Goal: Transaction & Acquisition: Purchase product/service

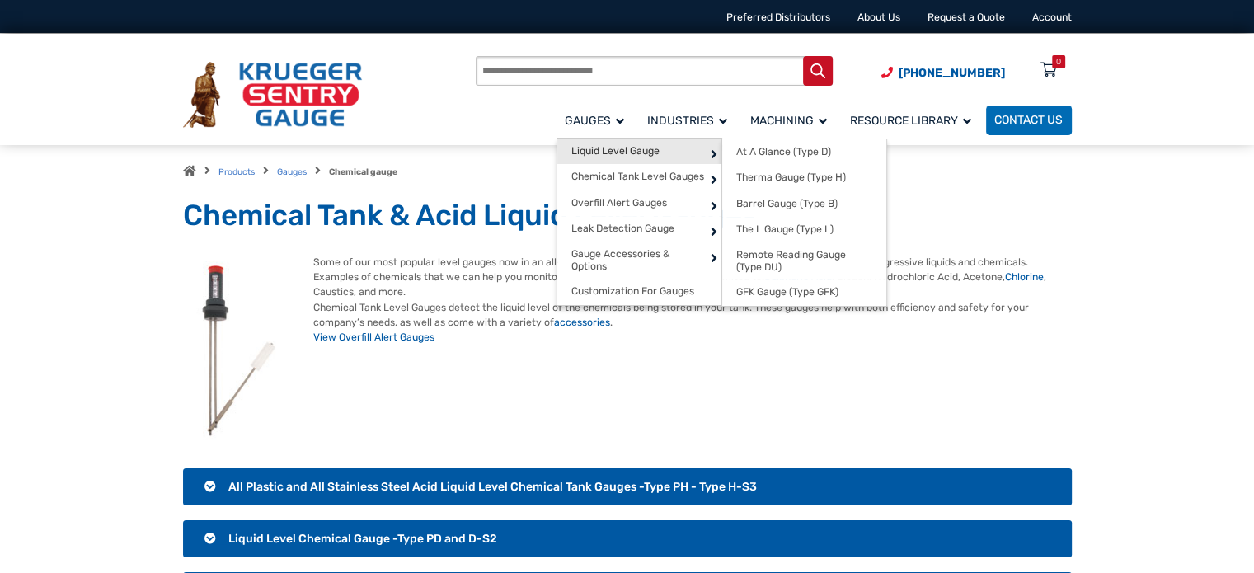
click at [613, 151] on span "Liquid Level Gauge" at bounding box center [615, 151] width 88 height 12
click at [788, 171] on span "Therma Gauge (Type H)" at bounding box center [791, 177] width 110 height 12
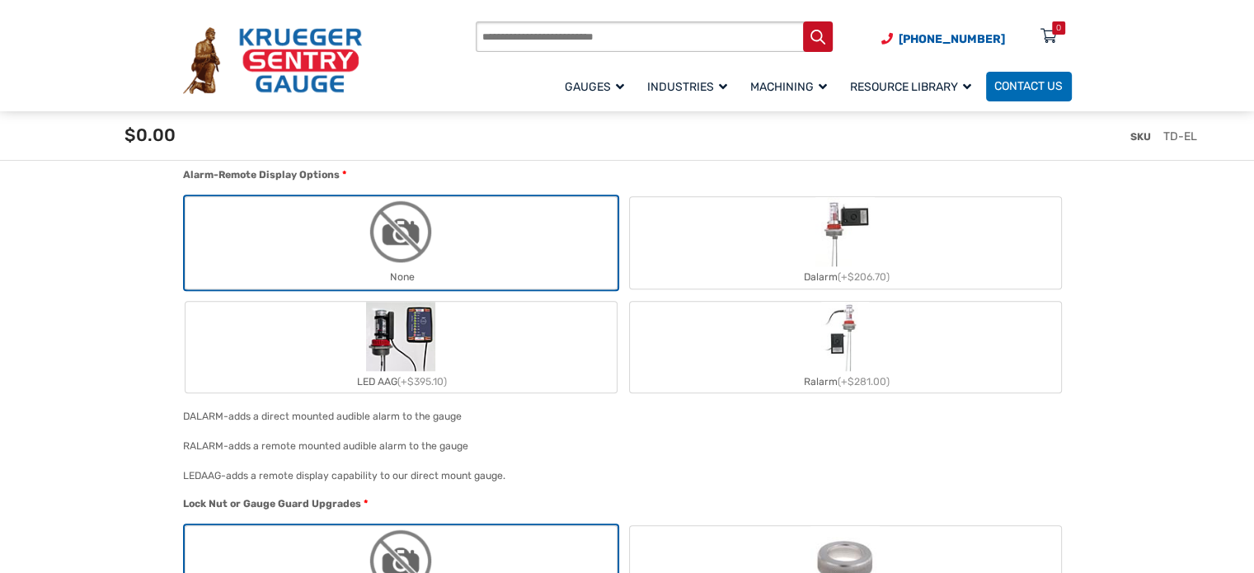
scroll to position [1483, 0]
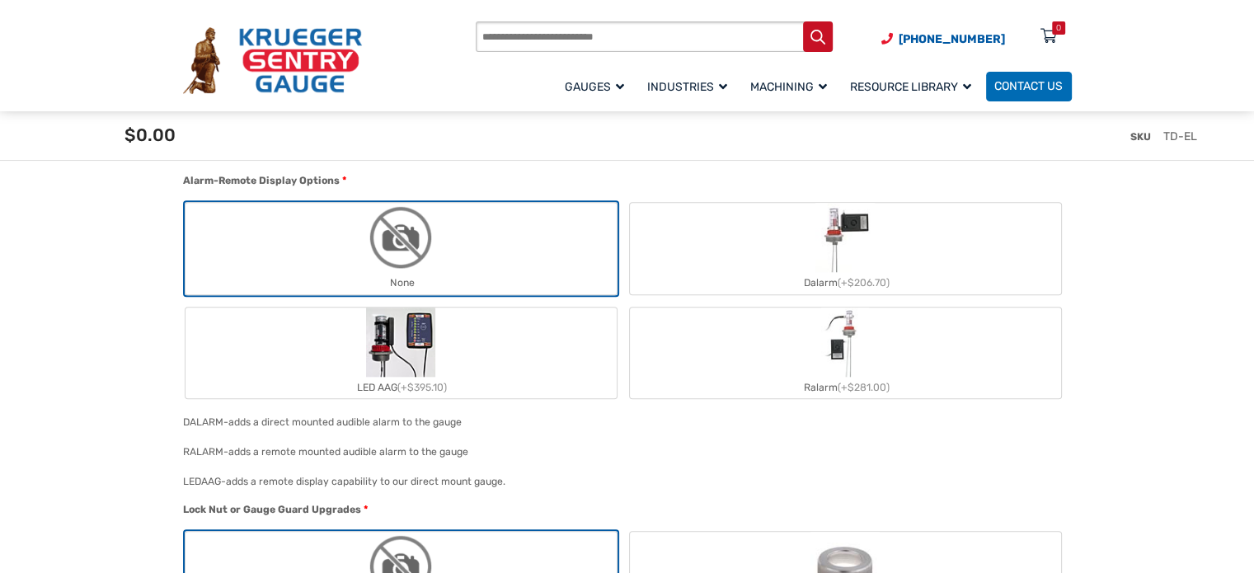
click at [387, 344] on img "LED AAG" at bounding box center [400, 341] width 69 height 69
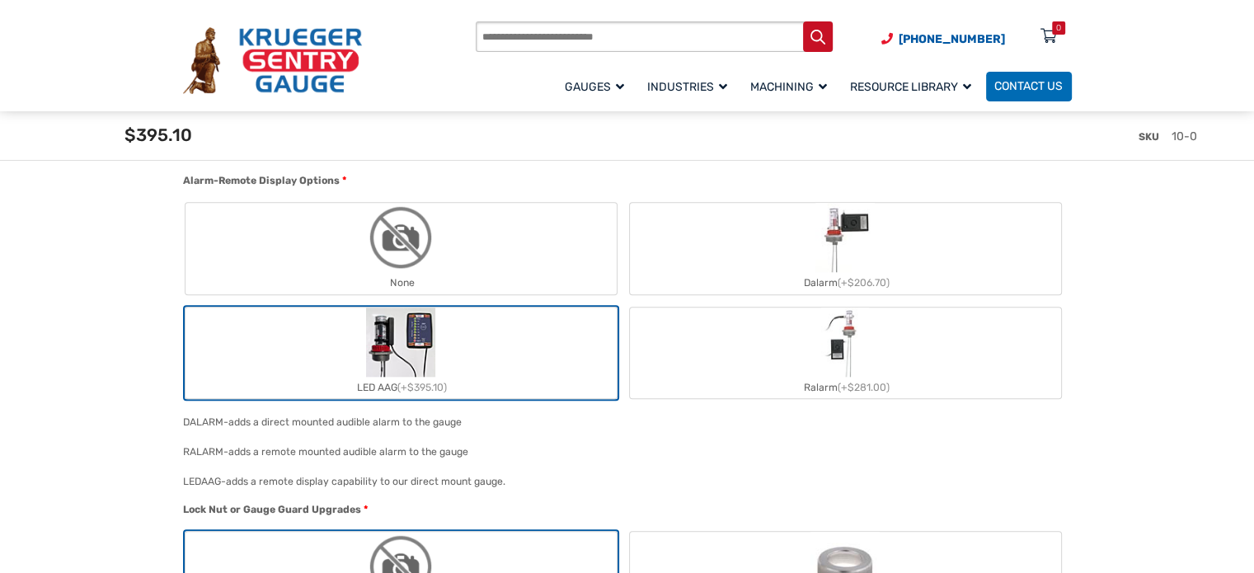
click at [456, 344] on label "LED AAG (+$395.10)" at bounding box center [400, 352] width 431 height 91
click at [421, 332] on img "LED AAG" at bounding box center [400, 341] width 69 height 69
click at [838, 344] on img "Ralarm" at bounding box center [845, 341] width 49 height 69
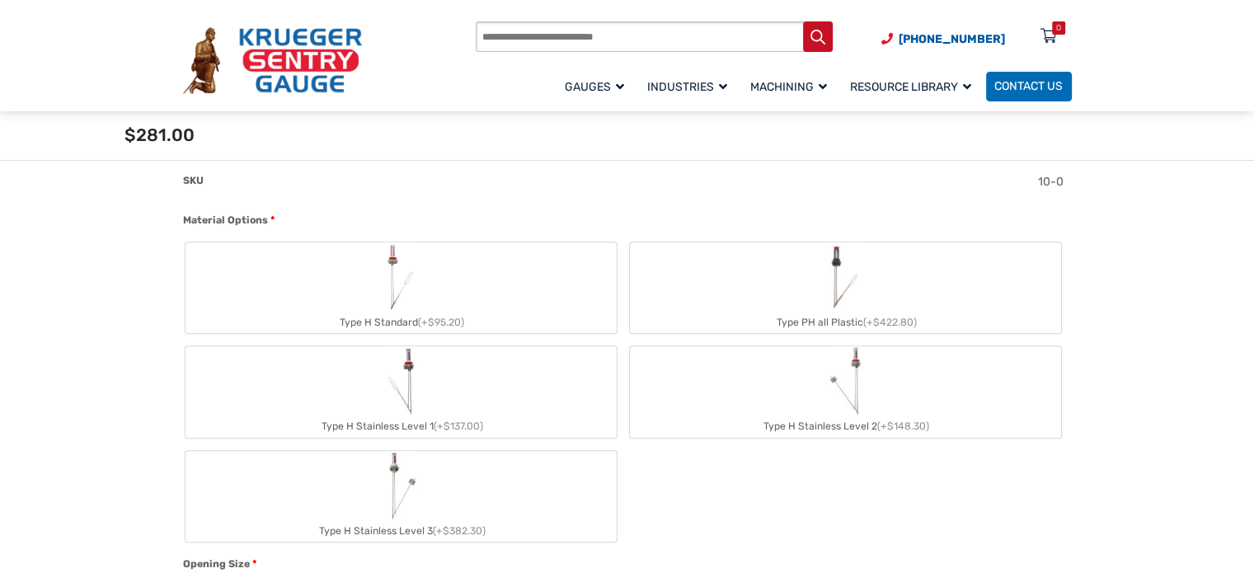
scroll to position [0, 0]
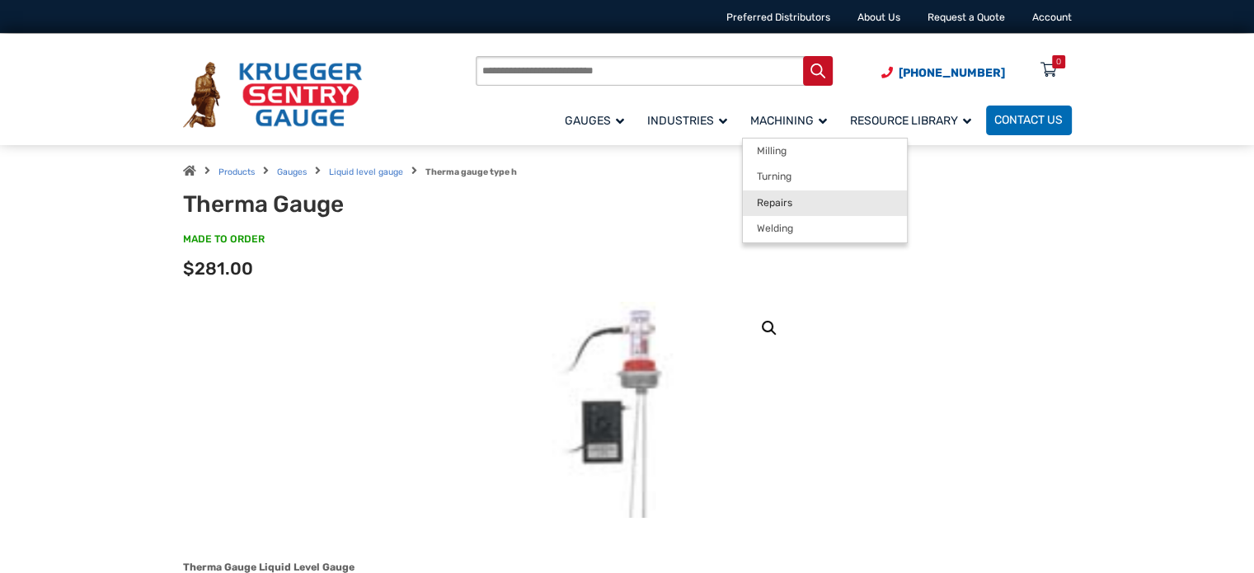
click at [775, 210] on link "Repairs" at bounding box center [825, 203] width 164 height 26
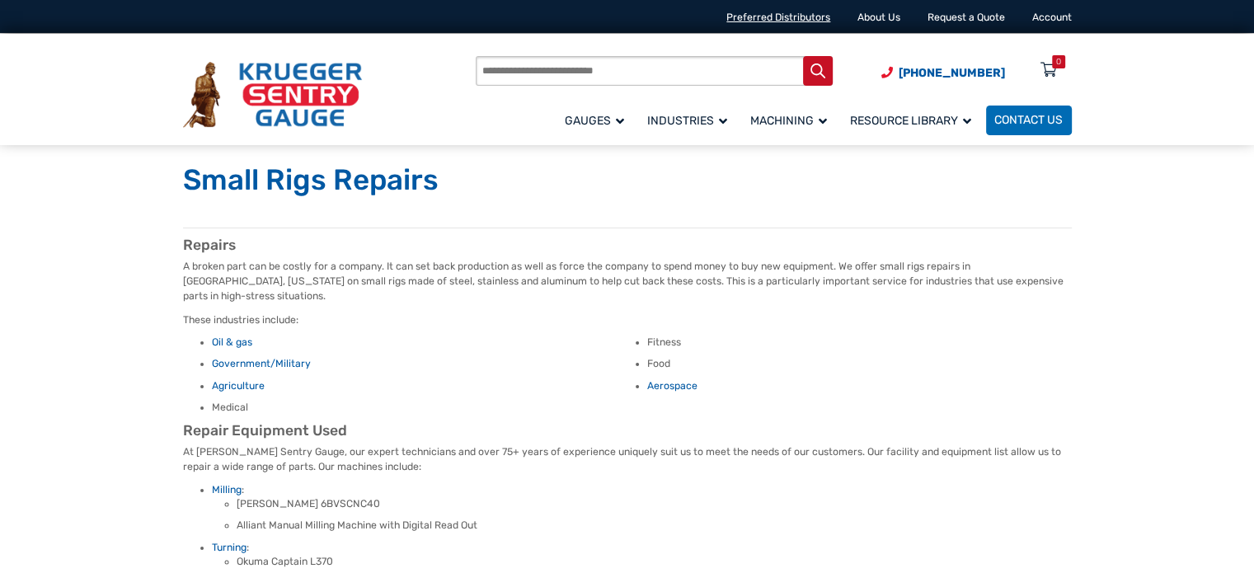
click at [771, 20] on link "Preferred Distributors" at bounding box center [778, 18] width 104 height 12
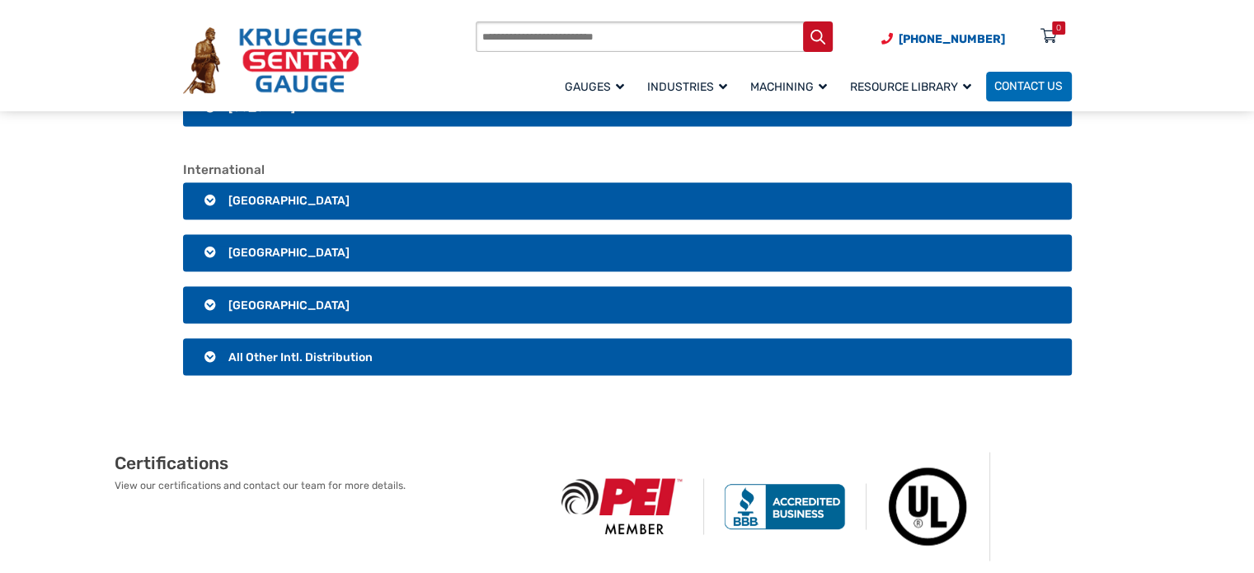
scroll to position [2885, 0]
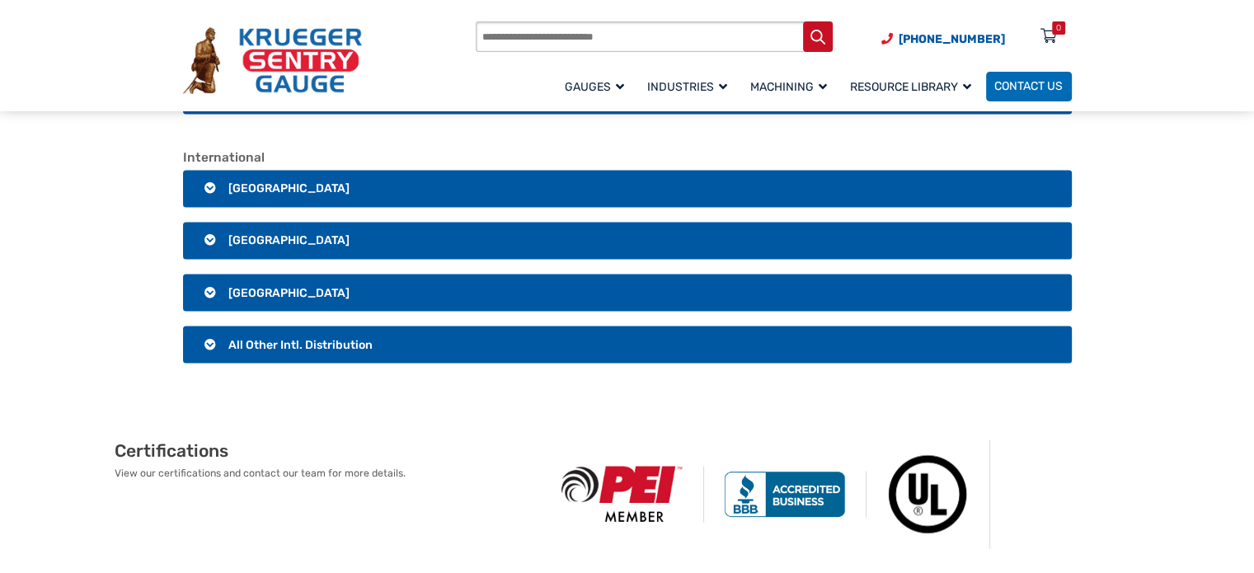
click at [265, 351] on span "All Other Intl. Distribution" at bounding box center [300, 344] width 144 height 14
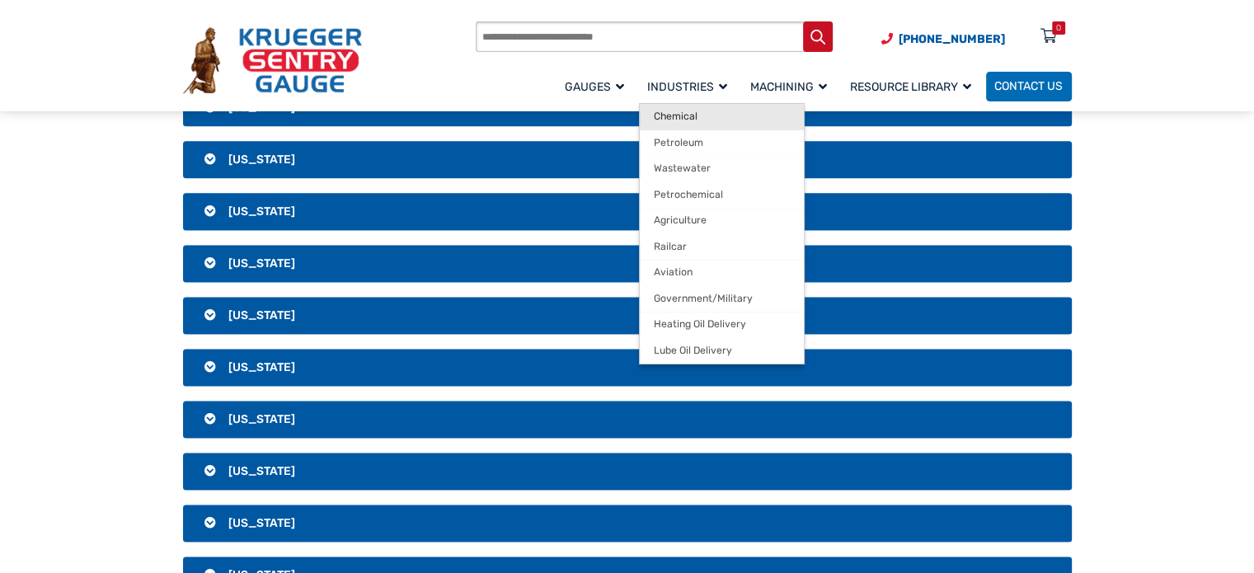
scroll to position [1731, 0]
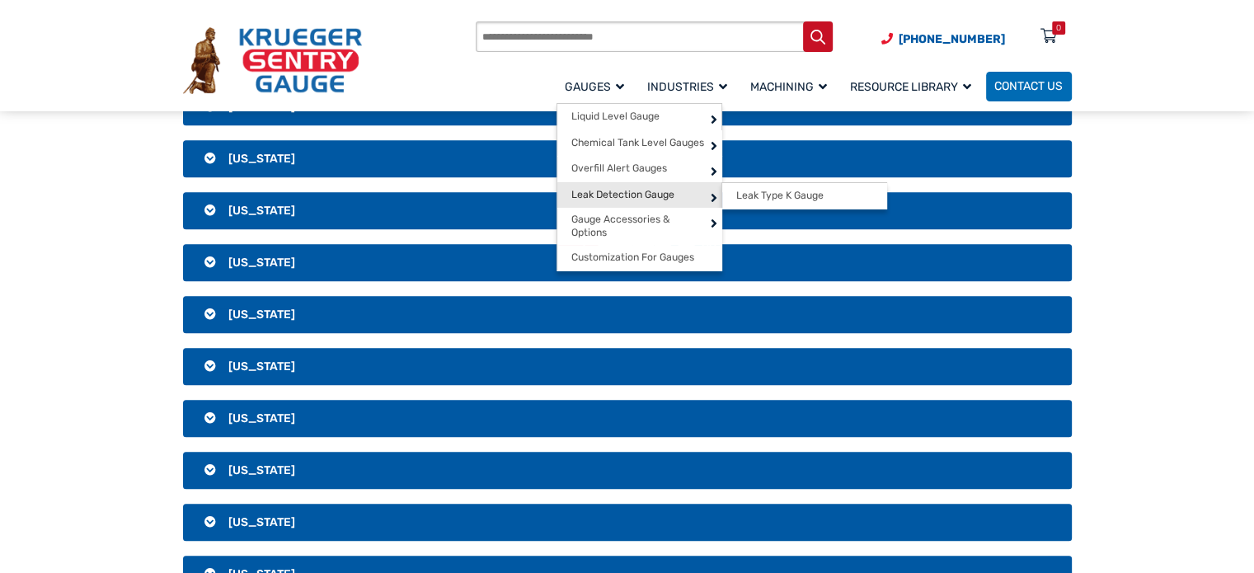
click at [622, 195] on span "Leak Detection Gauge" at bounding box center [622, 195] width 103 height 12
click at [756, 196] on span "Leak Type K Gauge" at bounding box center [779, 196] width 87 height 12
